Goal: Communication & Community: Share content

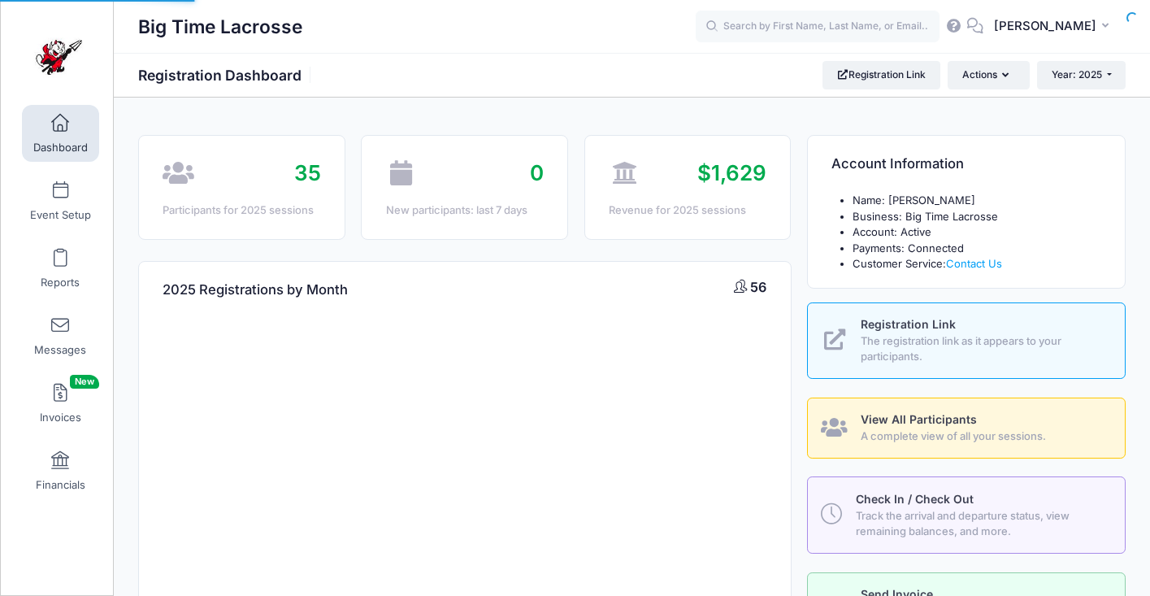
select select
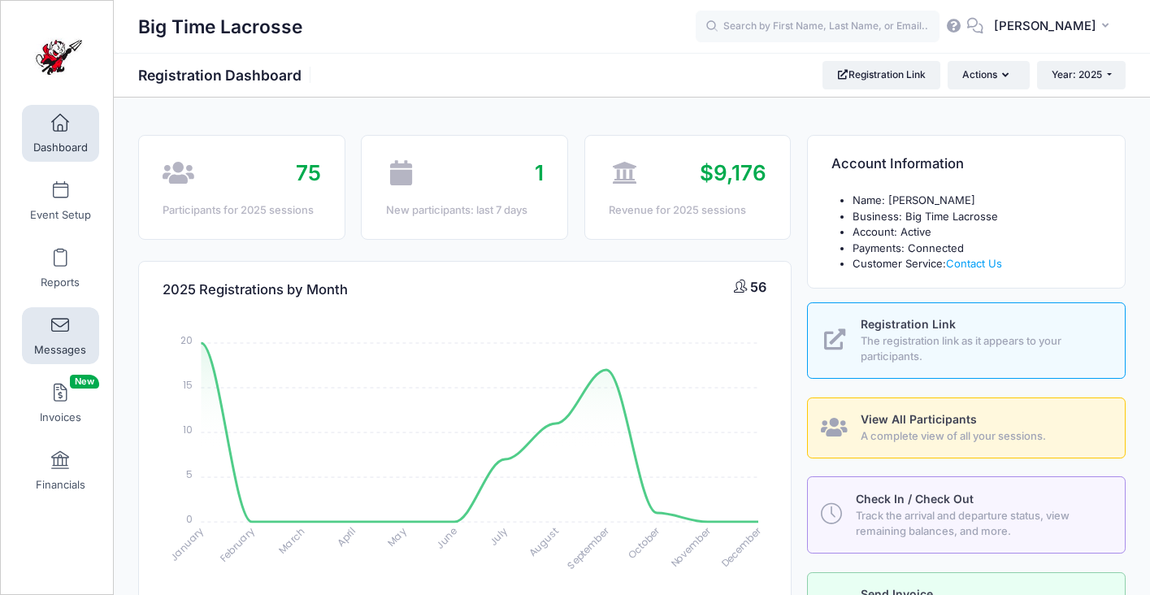
click at [60, 333] on span at bounding box center [60, 326] width 0 height 18
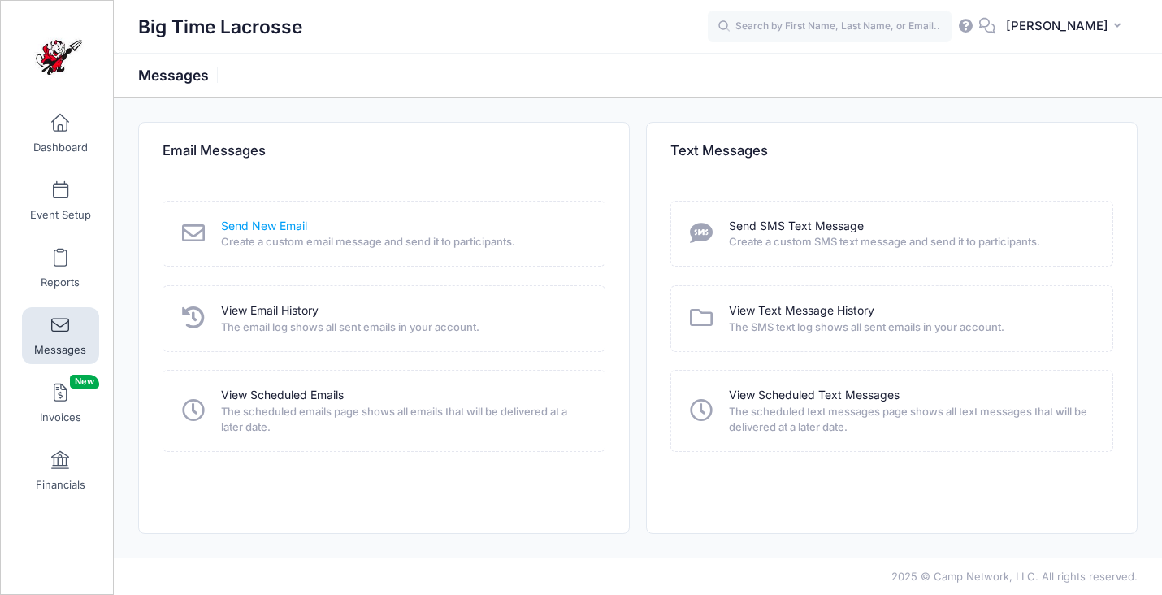
click at [263, 224] on link "Send New Email" at bounding box center [264, 226] width 86 height 17
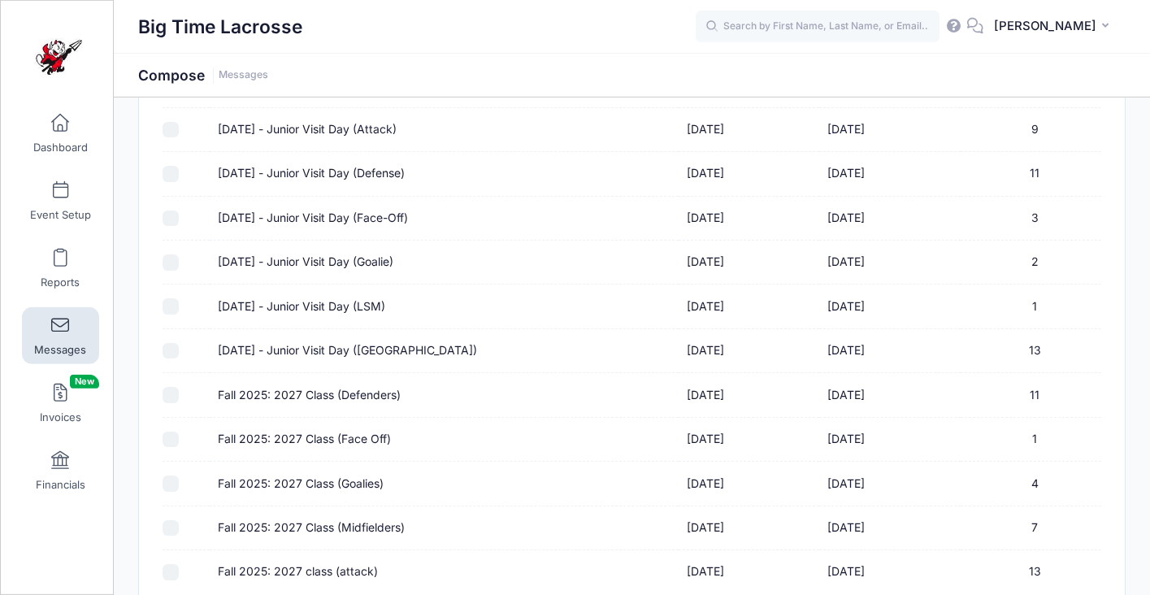
scroll to position [247, 0]
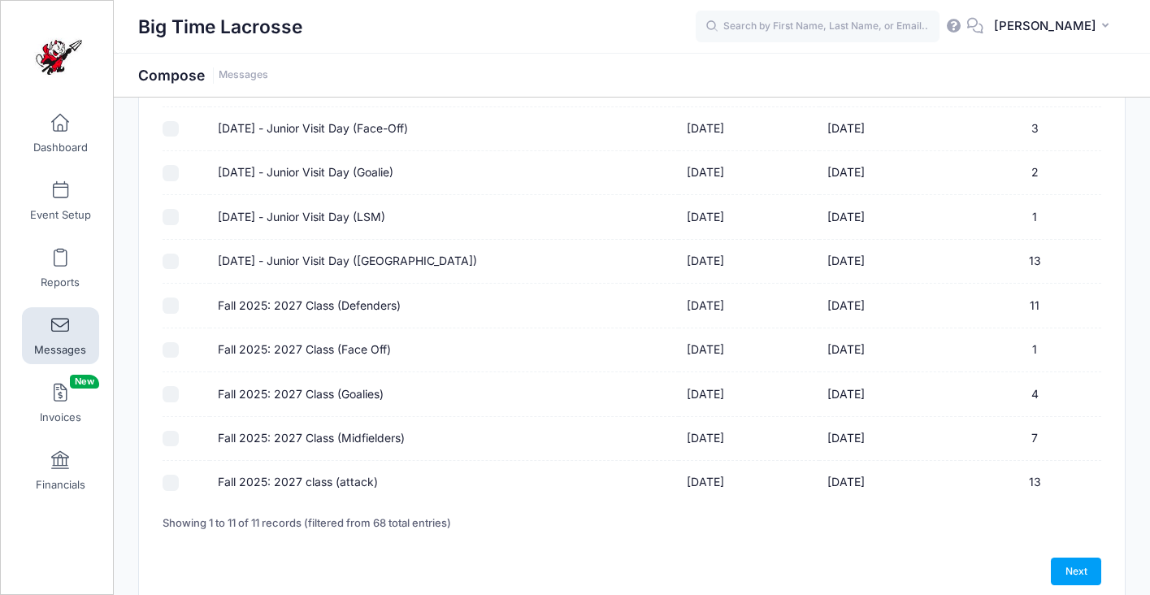
click at [171, 303] on input "Fall 2025: 2027 Class (Defenders)" at bounding box center [171, 305] width 16 height 16
checkbox input "true"
click at [171, 354] on input "Fall 2025: 2027 Class (Face Off)" at bounding box center [171, 350] width 16 height 16
checkbox input "true"
drag, startPoint x: 168, startPoint y: 396, endPoint x: 167, endPoint y: 409, distance: 13.0
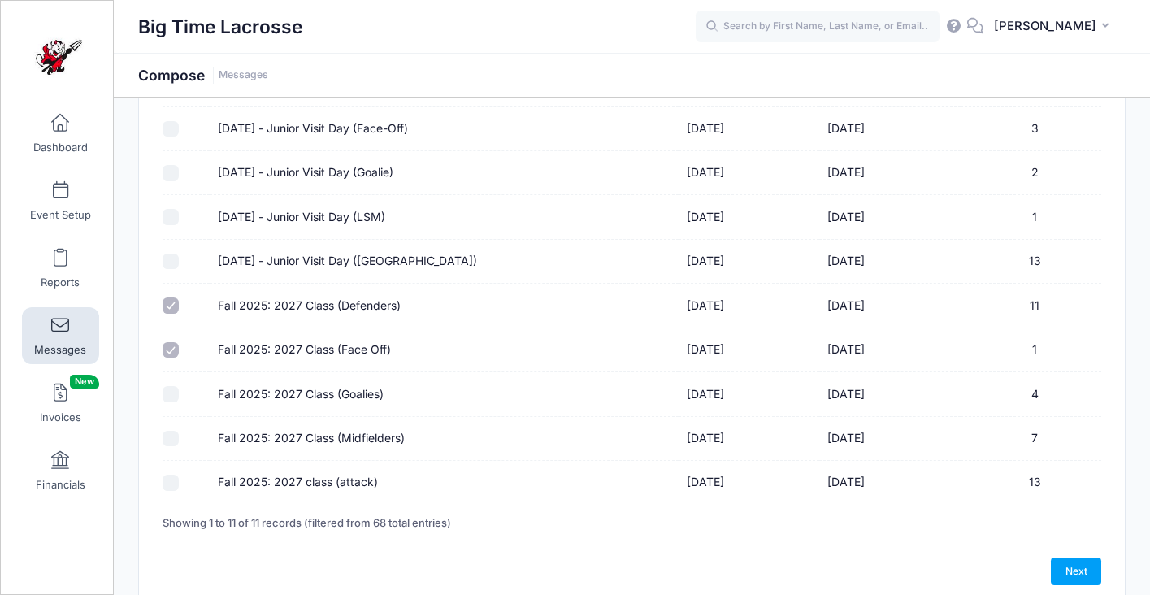
click at [167, 396] on input "Fall 2025: 2027 Class (Goalies)" at bounding box center [171, 394] width 16 height 16
checkbox input "true"
click at [170, 440] on input "Fall 2025: 2027 Class (Midfielders)" at bounding box center [171, 439] width 16 height 16
checkbox input "true"
click at [173, 484] on input "Fall 2025: 2027 class (attack)" at bounding box center [171, 483] width 16 height 16
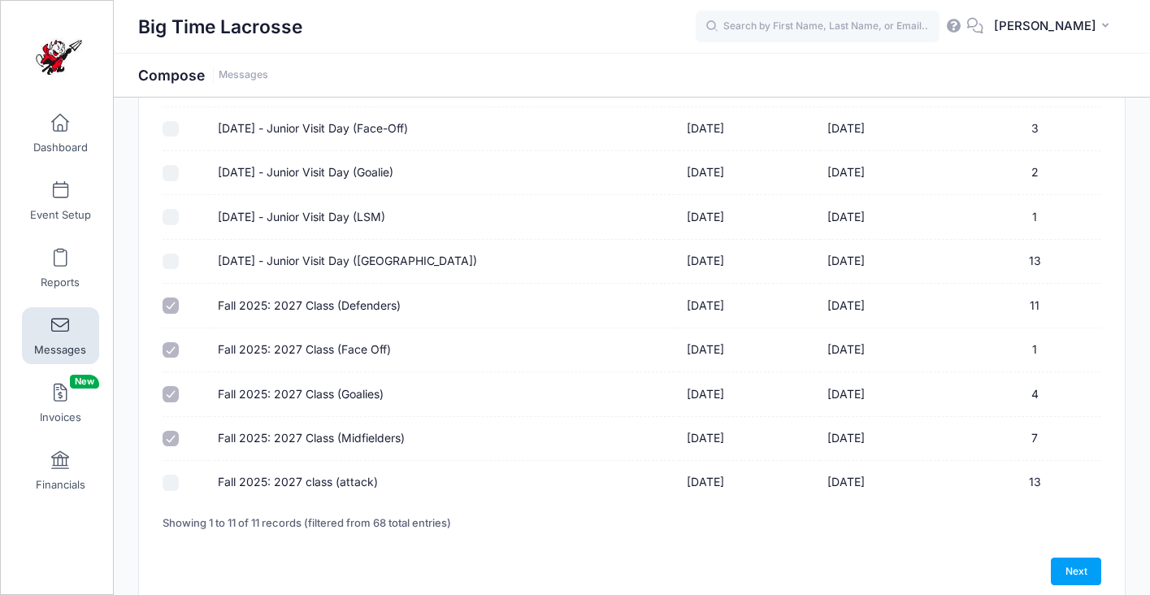
checkbox input "true"
click at [1073, 568] on link "Next" at bounding box center [1076, 572] width 50 height 28
select select "50"
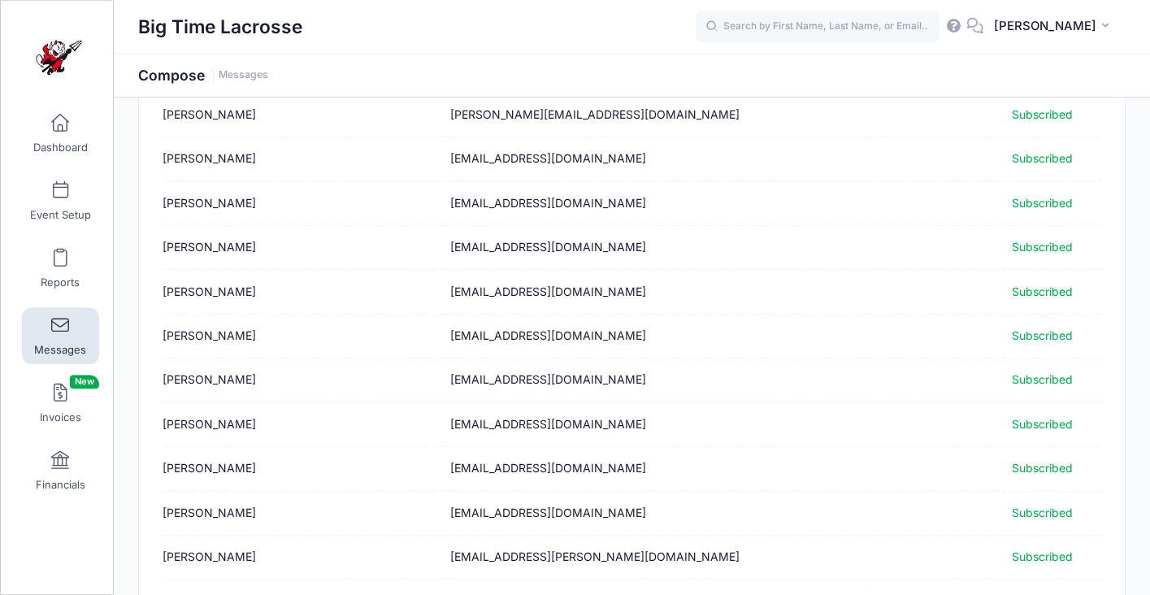
scroll to position [1963, 0]
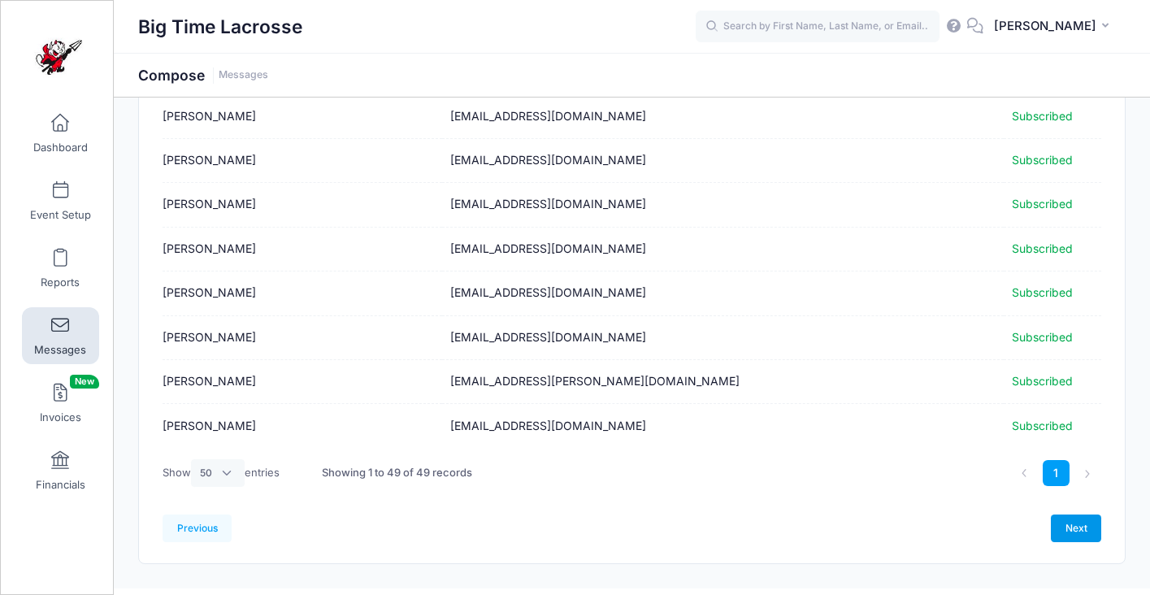
click at [1082, 524] on link "Next" at bounding box center [1076, 528] width 50 height 28
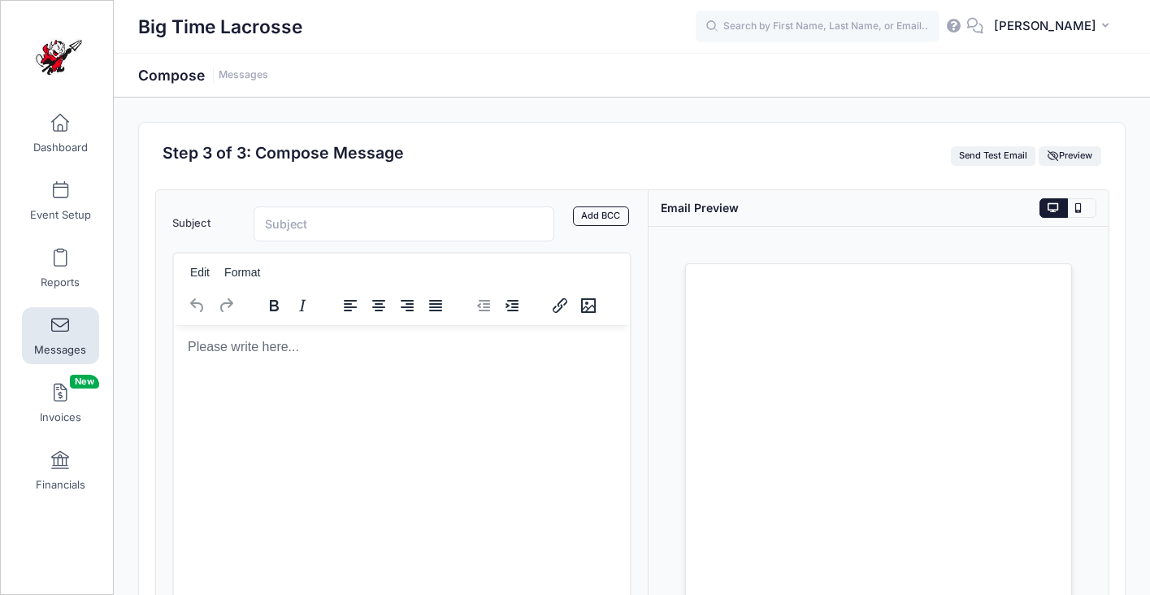
scroll to position [0, 0]
click at [371, 220] on input "Subject" at bounding box center [405, 223] width 302 height 35
type input "[PERSON_NAME] Lacrosse - Prospect Day"
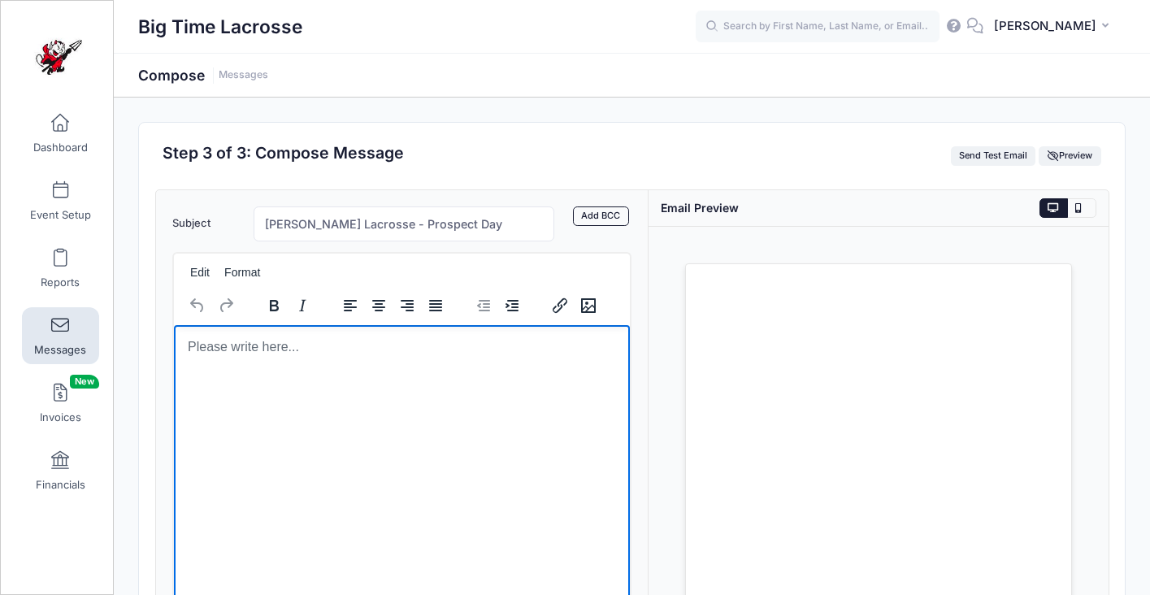
click at [302, 352] on p "Rich Text Area. Press ALT-0 for help." at bounding box center [401, 346] width 431 height 18
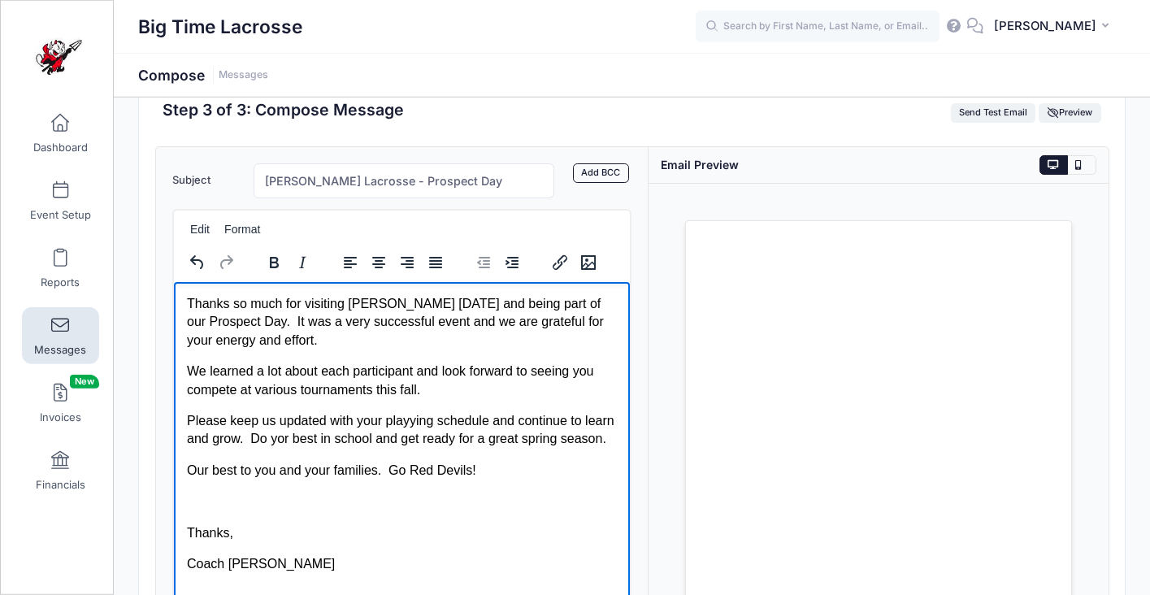
scroll to position [262, 0]
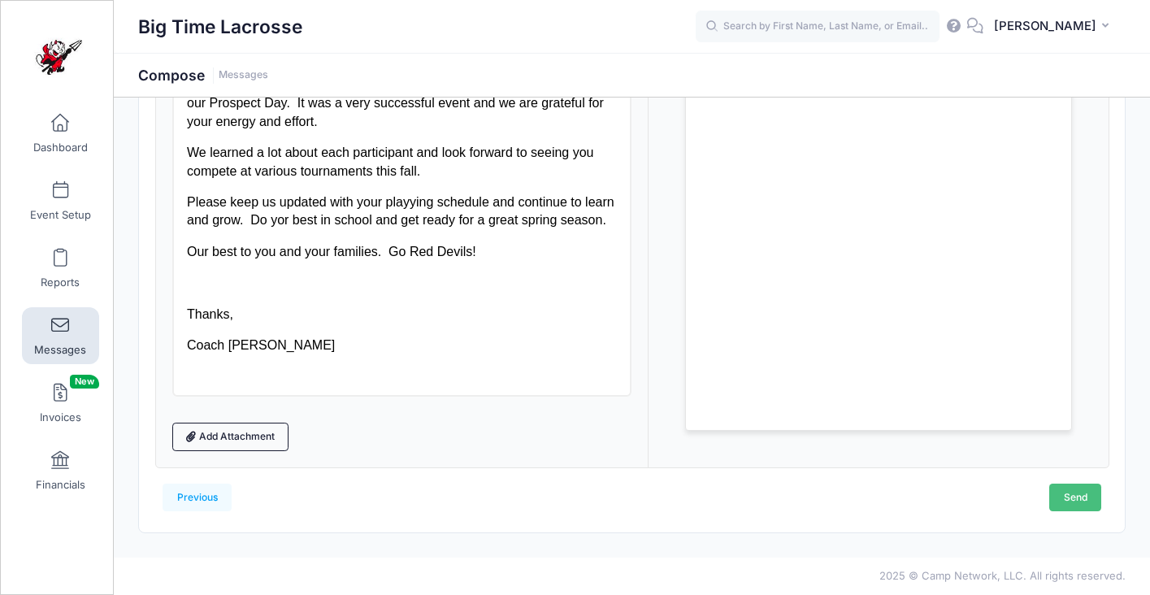
click at [1061, 495] on link "Send" at bounding box center [1075, 498] width 52 height 28
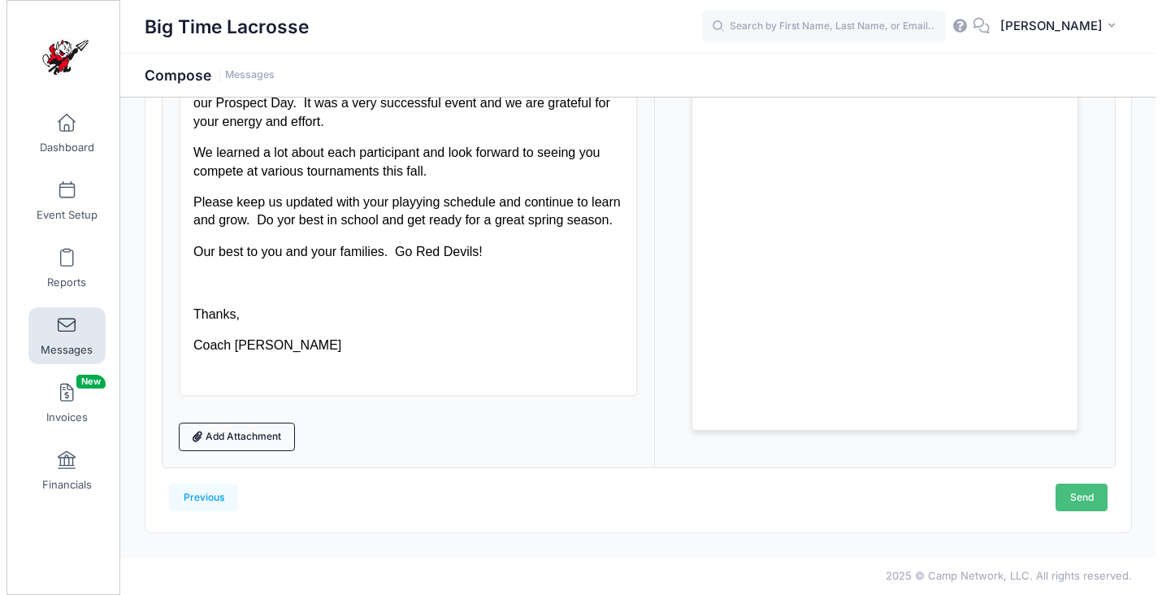
scroll to position [0, 0]
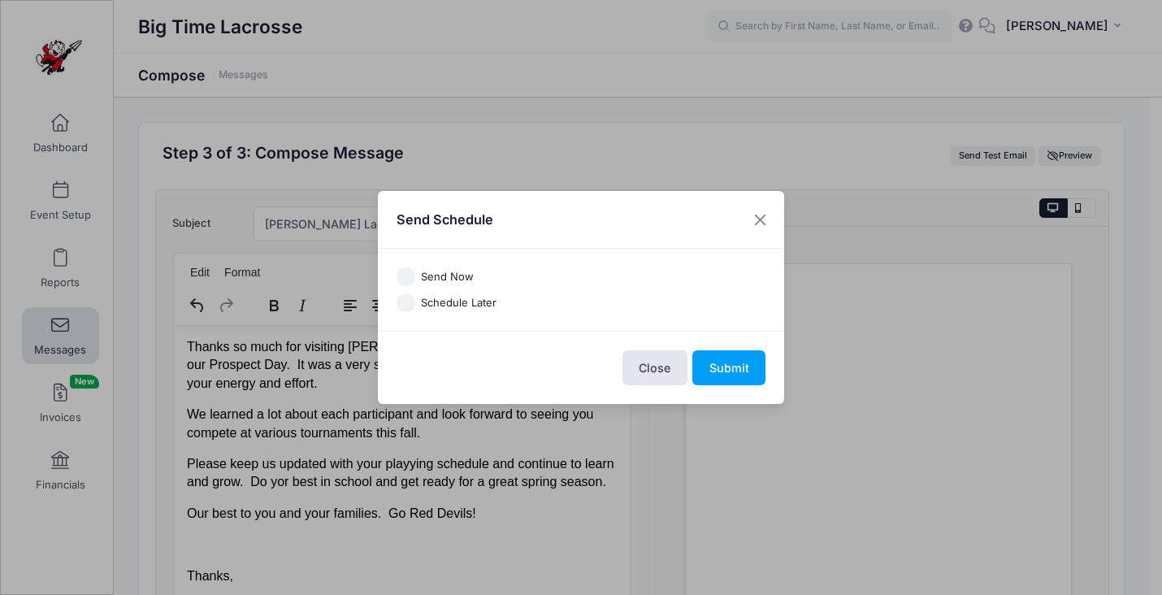
click at [404, 271] on input "Send Now" at bounding box center [406, 276] width 19 height 19
radio input "true"
click at [722, 367] on button "Submit" at bounding box center [728, 367] width 73 height 35
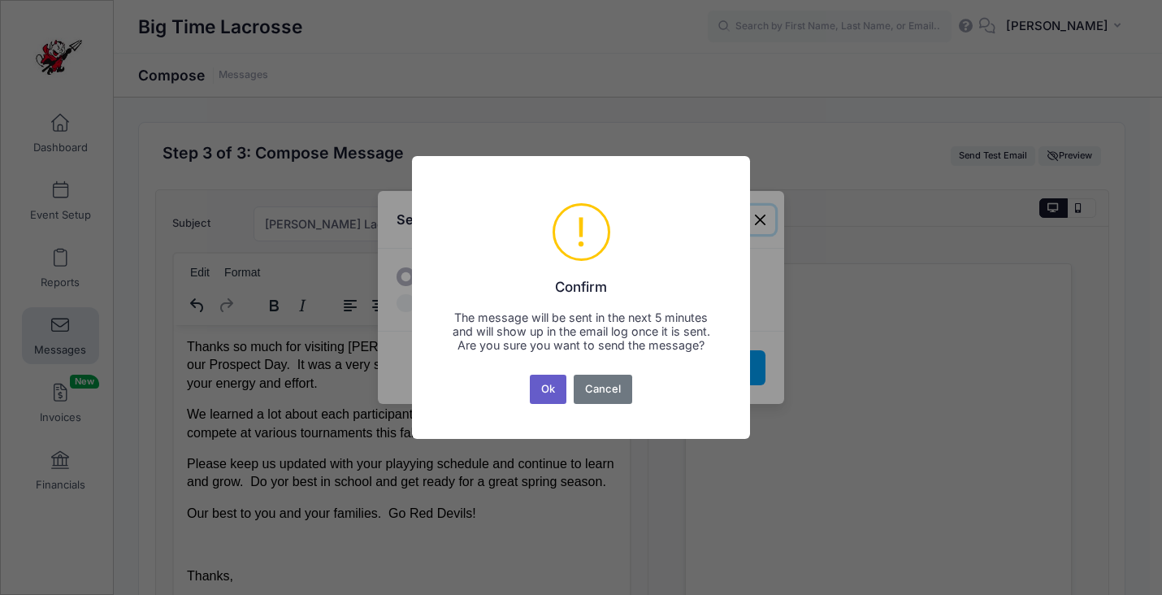
click at [545, 398] on button "Ok" at bounding box center [548, 389] width 37 height 29
